Goal: Task Accomplishment & Management: Manage account settings

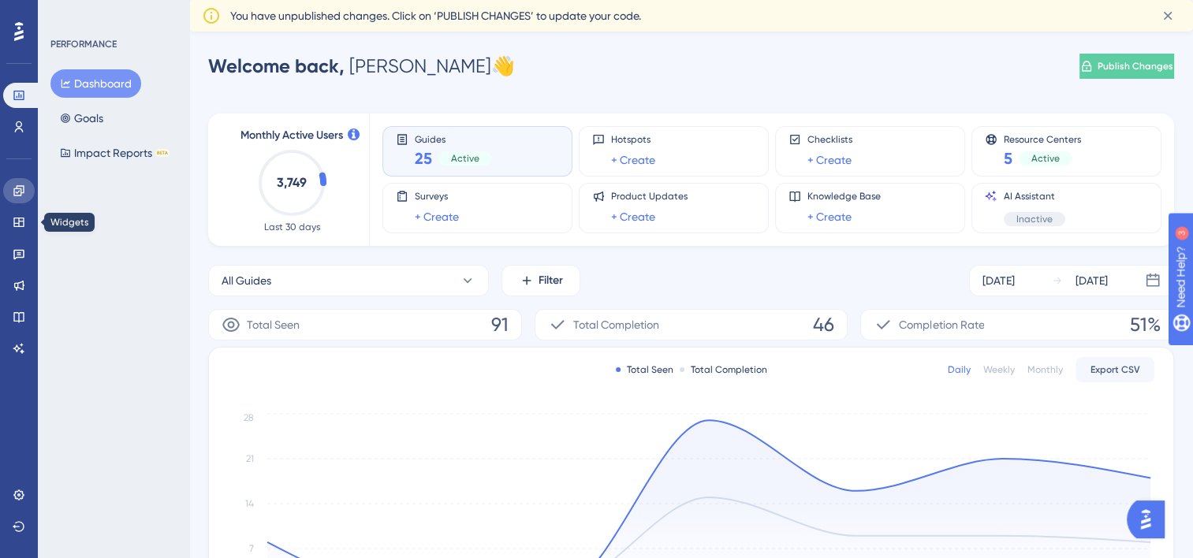
drag, startPoint x: 14, startPoint y: 199, endPoint x: 341, endPoint y: 135, distance: 333.5
click at [14, 199] on link at bounding box center [19, 190] width 32 height 25
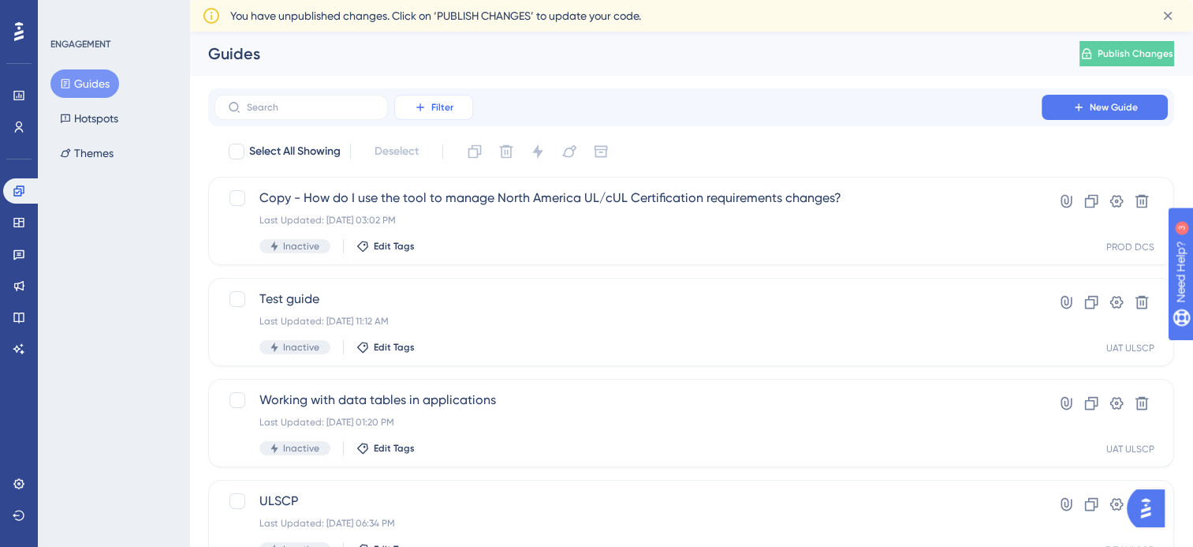
click at [445, 112] on button "Filter" at bounding box center [433, 107] width 79 height 25
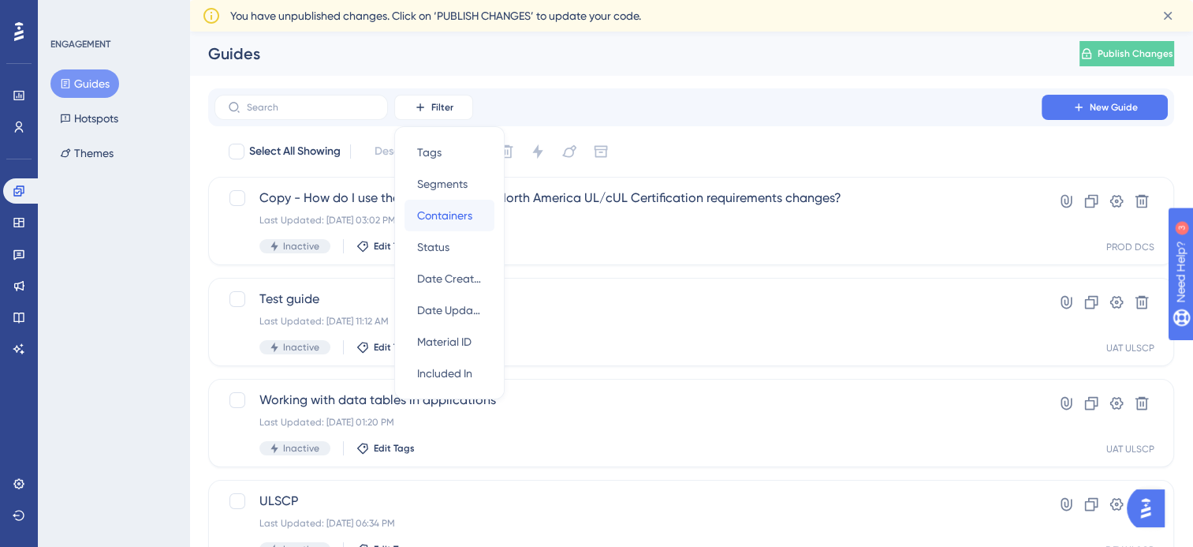
click at [462, 213] on span "Containers" at bounding box center [444, 215] width 55 height 19
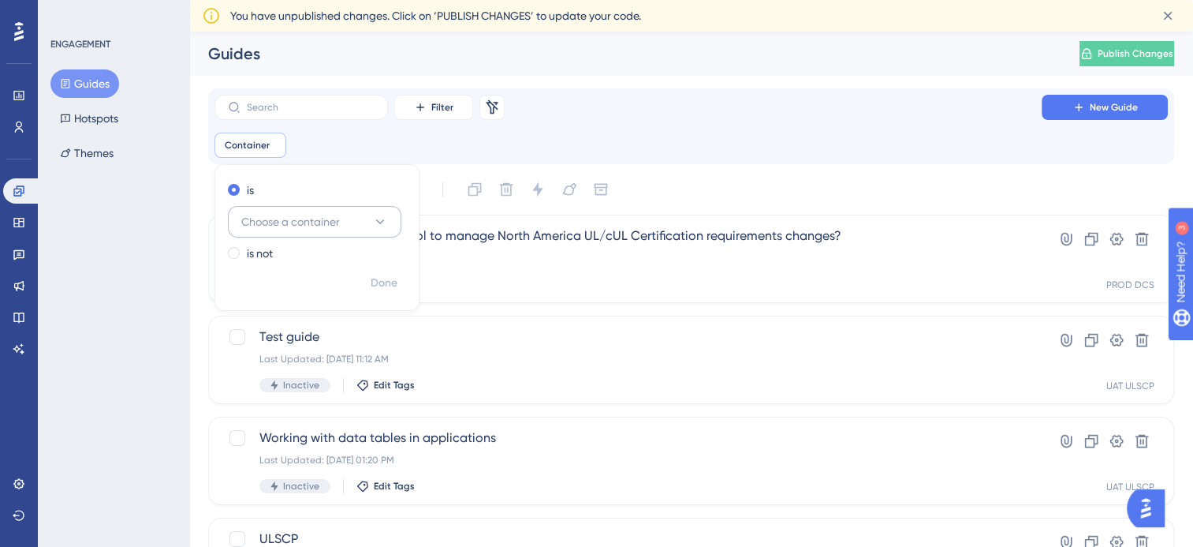
click at [316, 230] on div "is Choose a container is not" at bounding box center [316, 222] width 203 height 91
click at [318, 225] on span "Choose a container" at bounding box center [290, 221] width 99 height 19
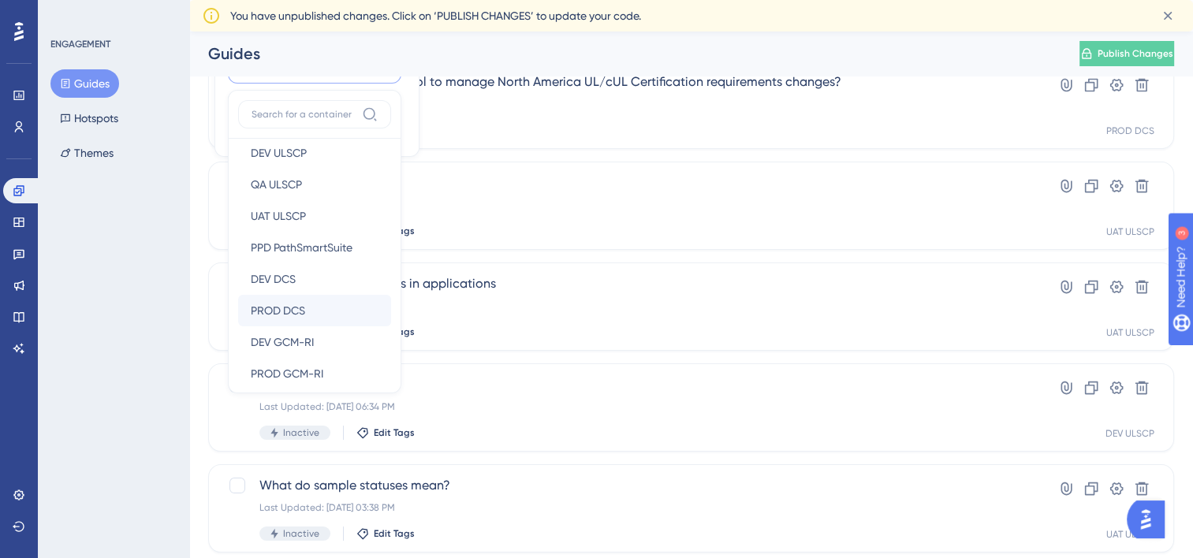
scroll to position [26, 0]
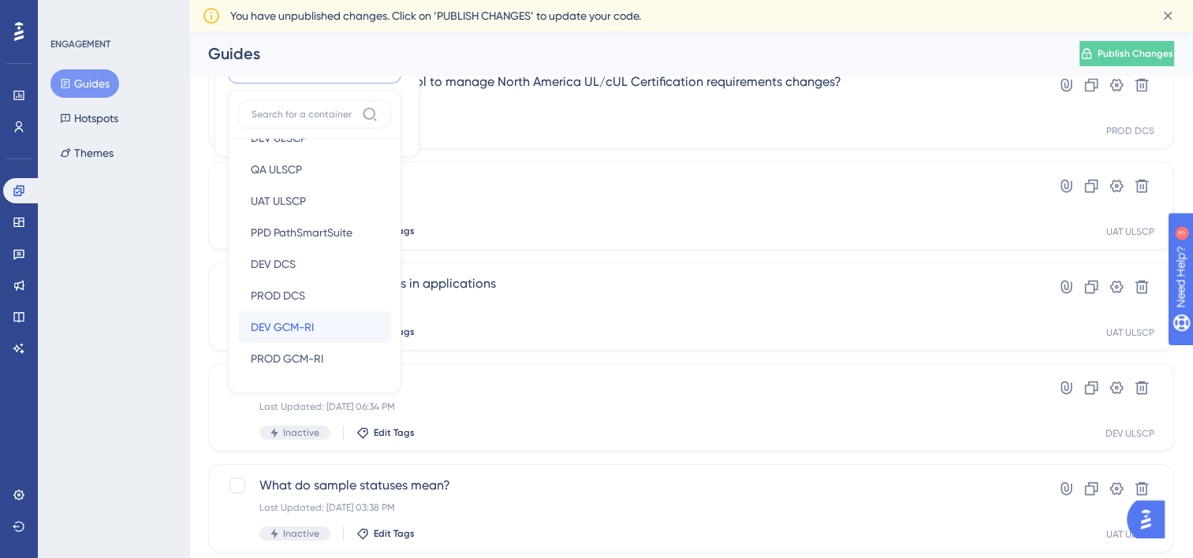
click at [317, 325] on div "DEV GCM-RI DEV GCM-RI" at bounding box center [315, 328] width 128 height 32
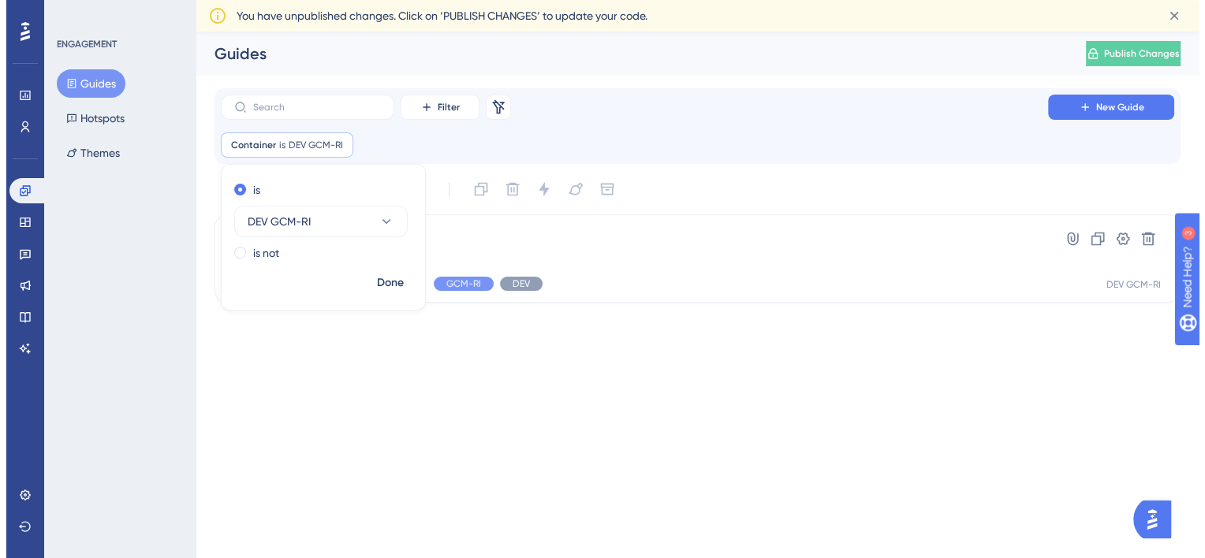
scroll to position [0, 0]
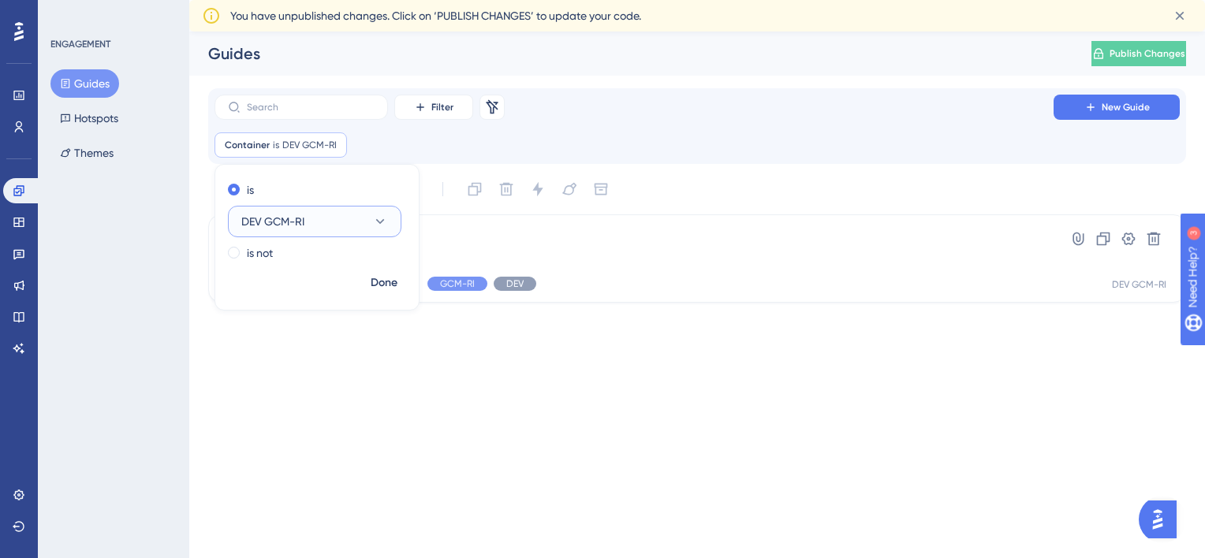
click at [361, 222] on button "DEV GCM-RI" at bounding box center [315, 222] width 174 height 32
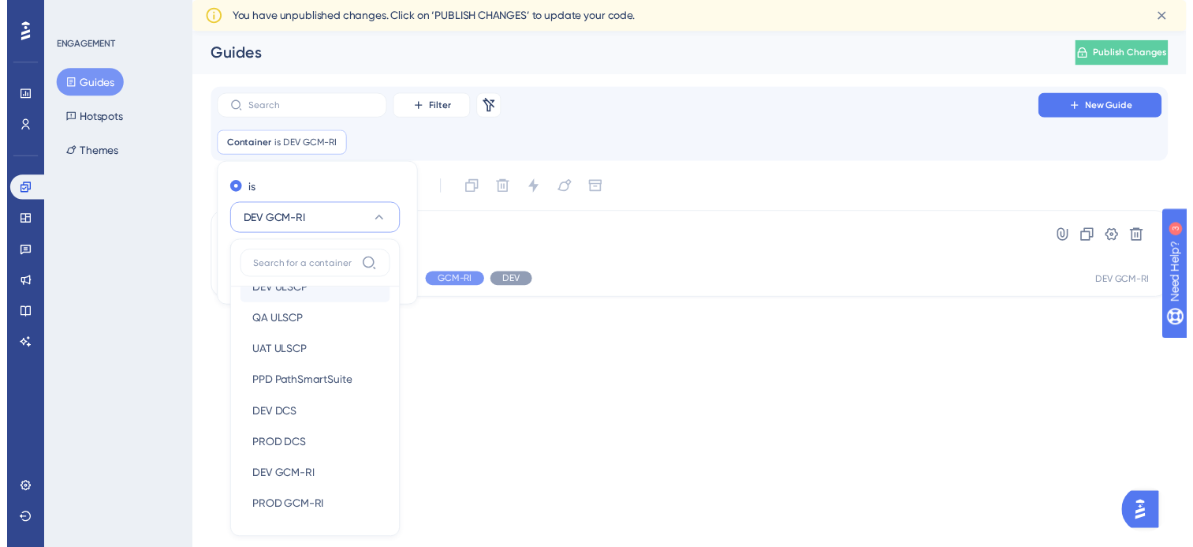
scroll to position [26, 0]
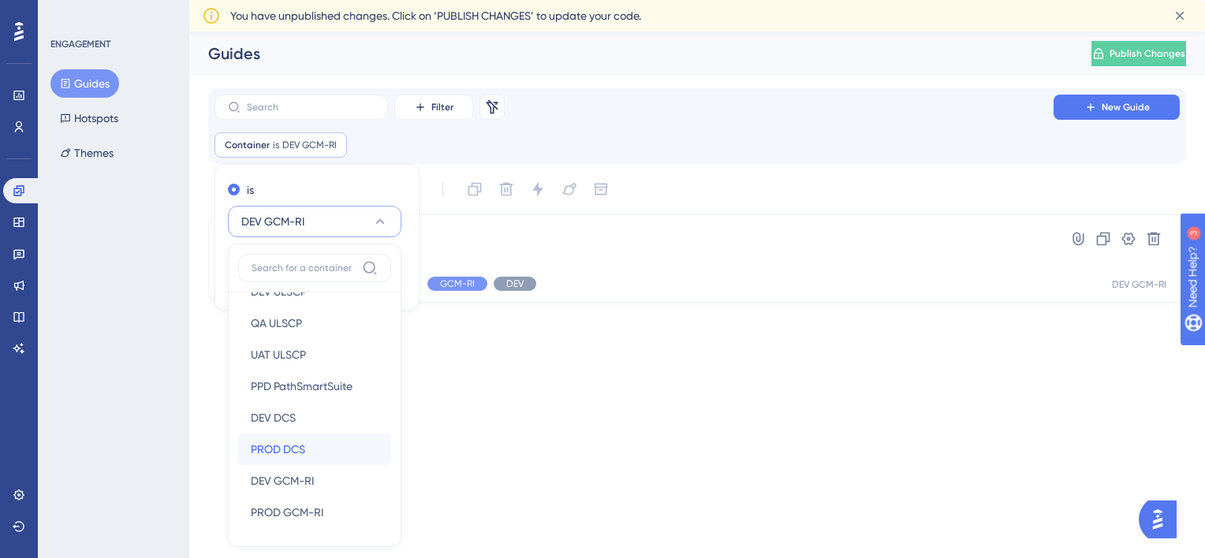
click at [308, 440] on div "PROD DCS PROD DCS" at bounding box center [315, 450] width 128 height 32
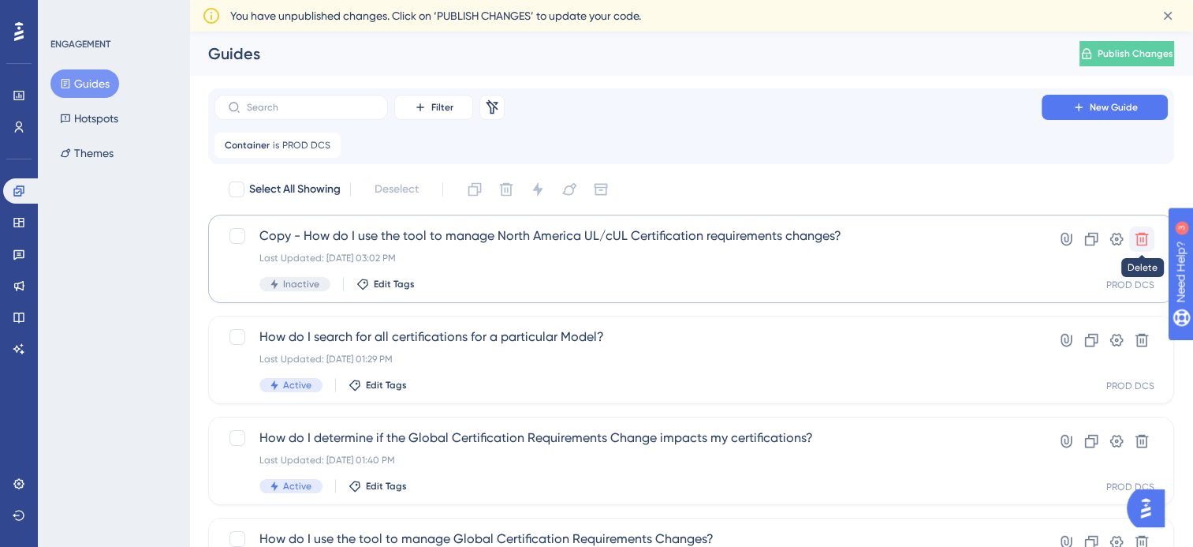
click at [1145, 248] on button at bounding box center [1141, 238] width 25 height 25
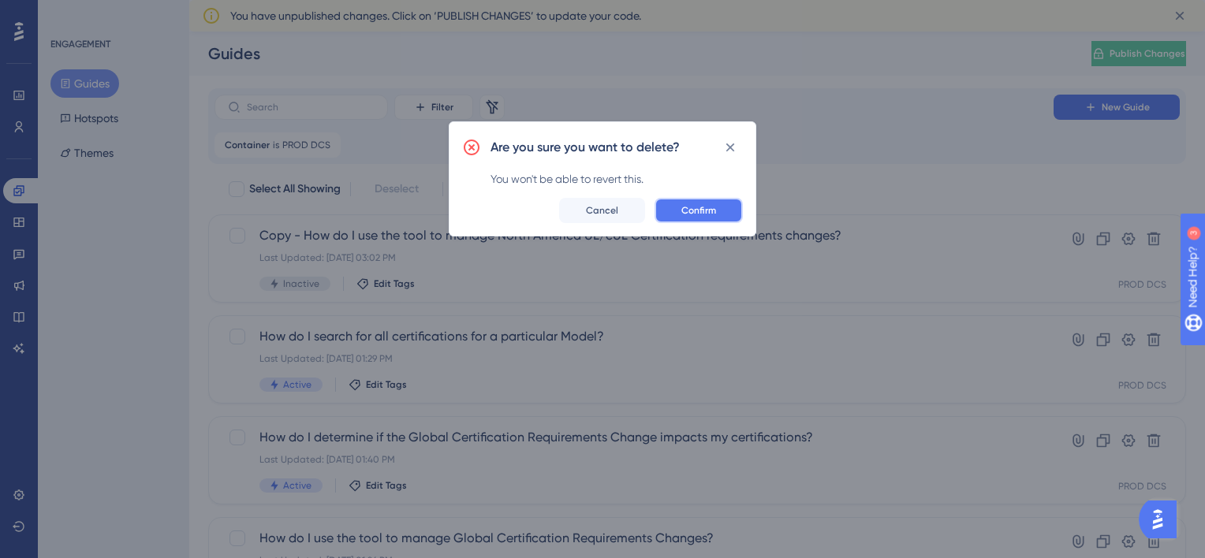
click at [707, 209] on span "Confirm" at bounding box center [698, 210] width 35 height 13
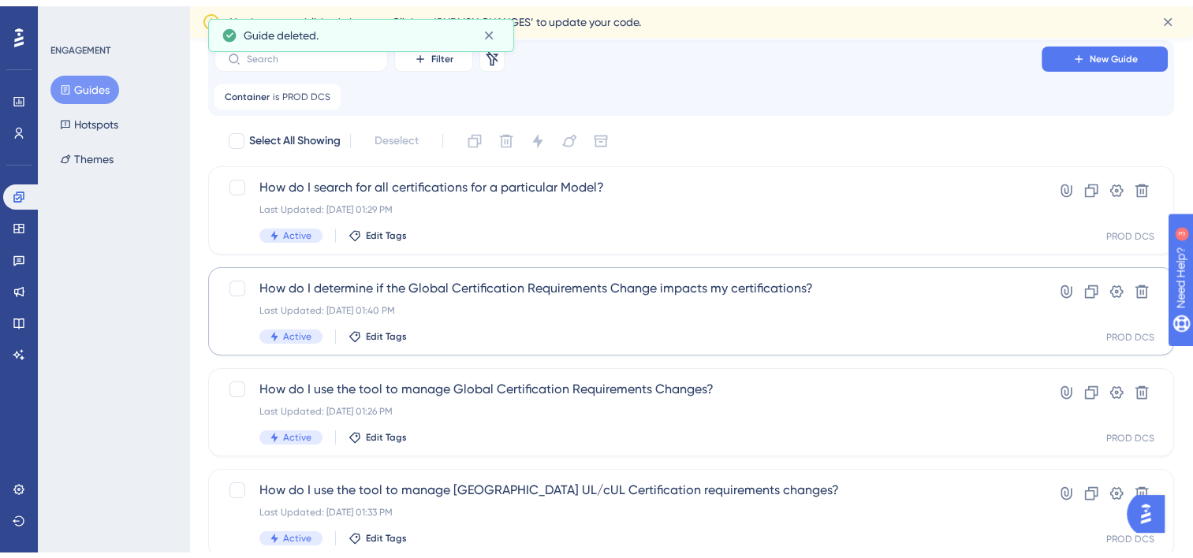
scroll to position [315, 0]
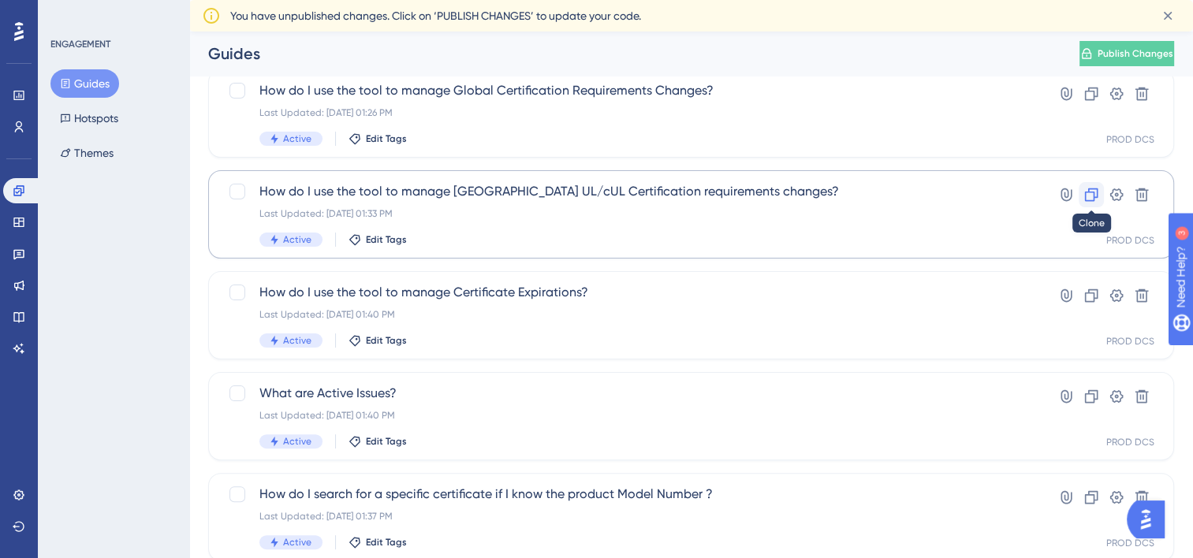
click at [1094, 202] on icon at bounding box center [1092, 195] width 16 height 16
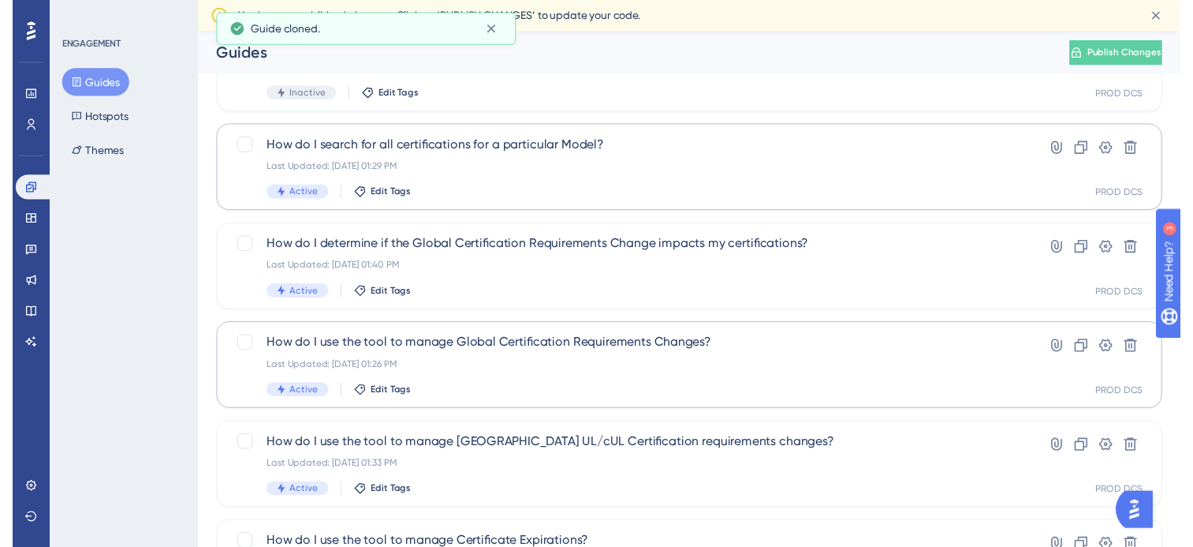
scroll to position [0, 0]
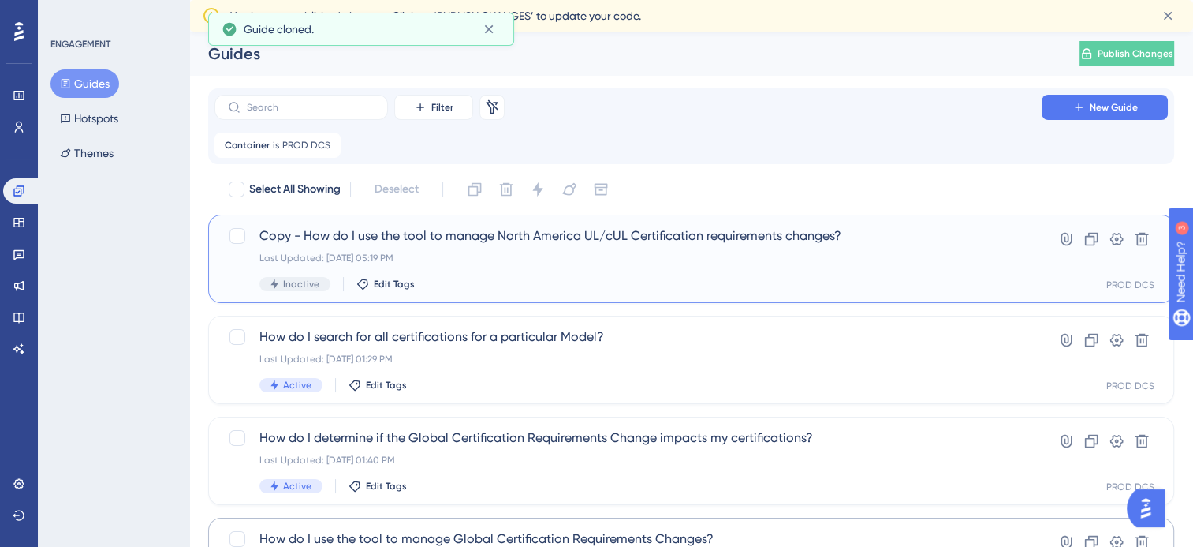
click at [642, 241] on span "Copy - How do I use the tool to manage North America UL/cUL Certification requi…" at bounding box center [627, 235] width 737 height 19
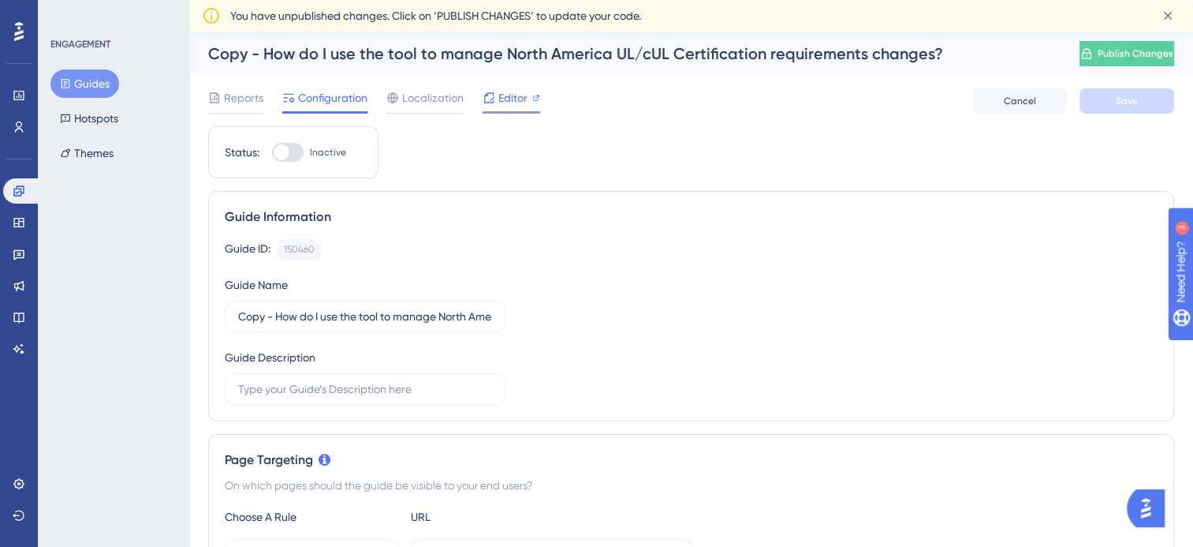
click at [497, 107] on div "Editor" at bounding box center [512, 100] width 58 height 25
click at [25, 191] on link at bounding box center [22, 190] width 38 height 25
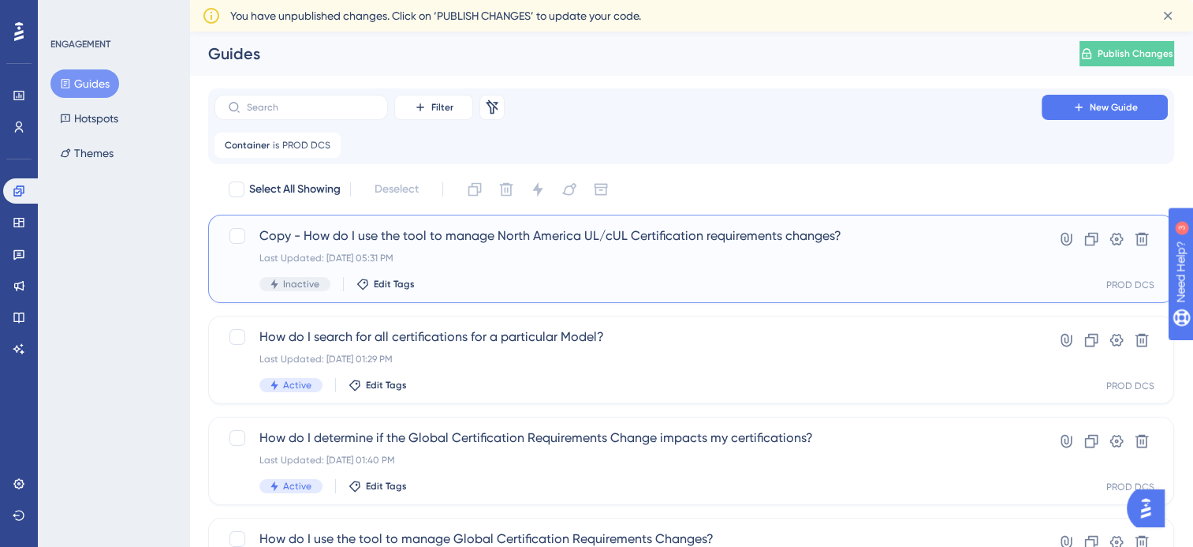
click at [574, 244] on span "Copy - How do I use the tool to manage North America UL/cUL Certification requi…" at bounding box center [627, 235] width 737 height 19
